Goal: Task Accomplishment & Management: Manage account settings

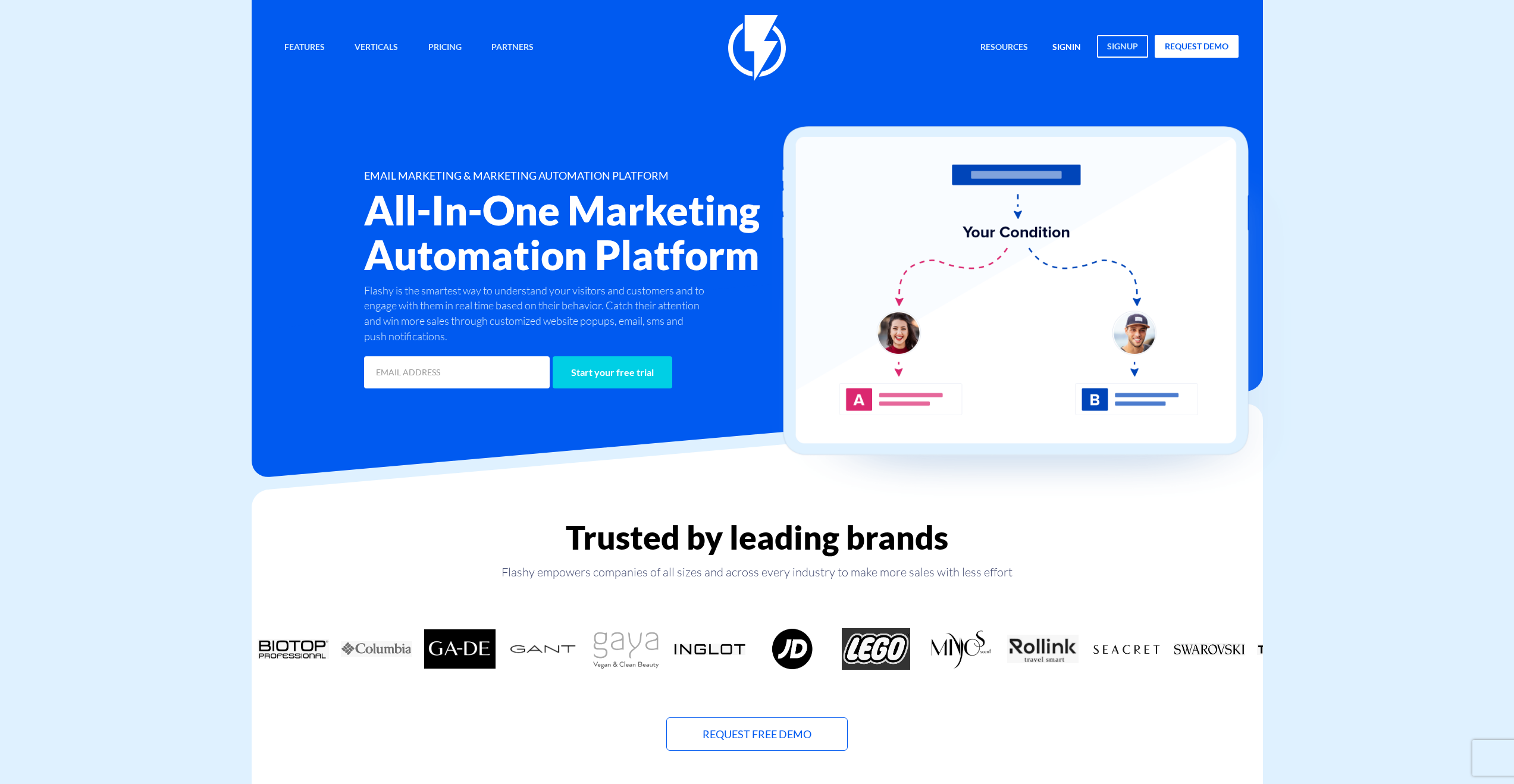
click at [1071, 48] on link "signin" at bounding box center [1067, 48] width 46 height 26
click at [1089, 53] on ul "Resources Marketplace Save time with pre-made templates Help Center How to take…" at bounding box center [1106, 48] width 267 height 26
click at [1078, 49] on link "signin" at bounding box center [1067, 48] width 46 height 26
